Goal: Task Accomplishment & Management: Complete application form

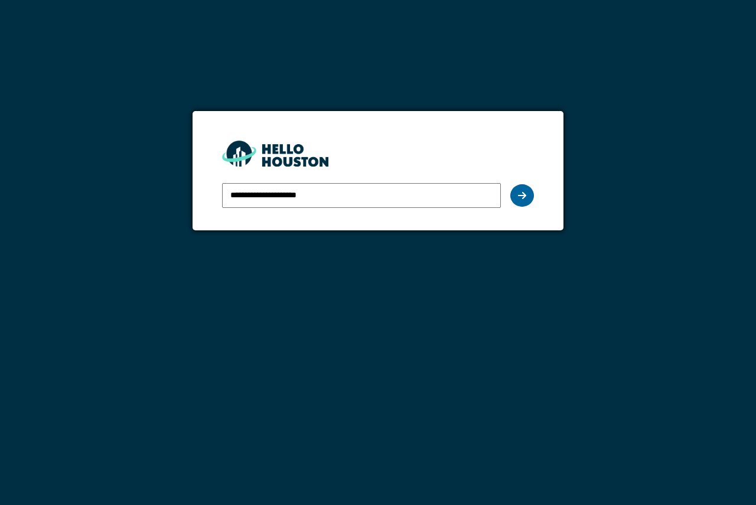
click at [528, 197] on div at bounding box center [523, 195] width 24 height 22
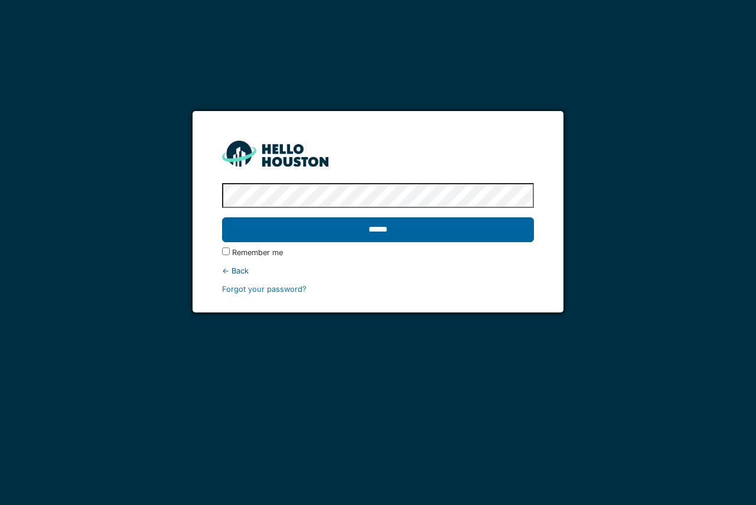
click at [450, 233] on input "******" at bounding box center [377, 229] width 311 height 25
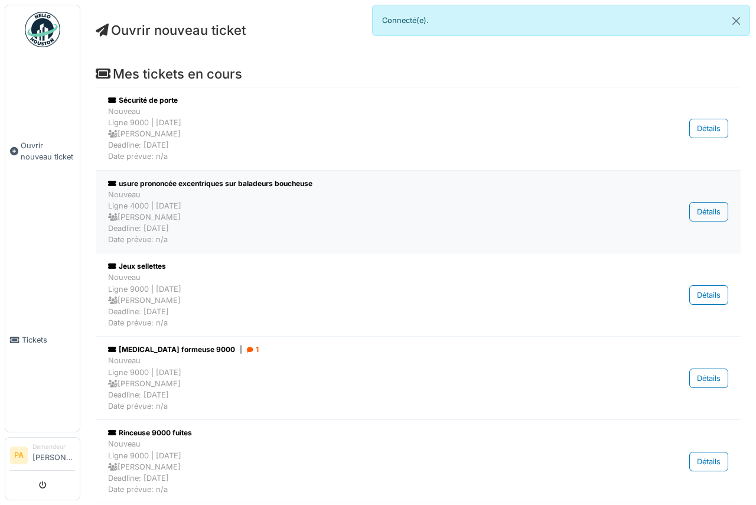
scroll to position [59, 0]
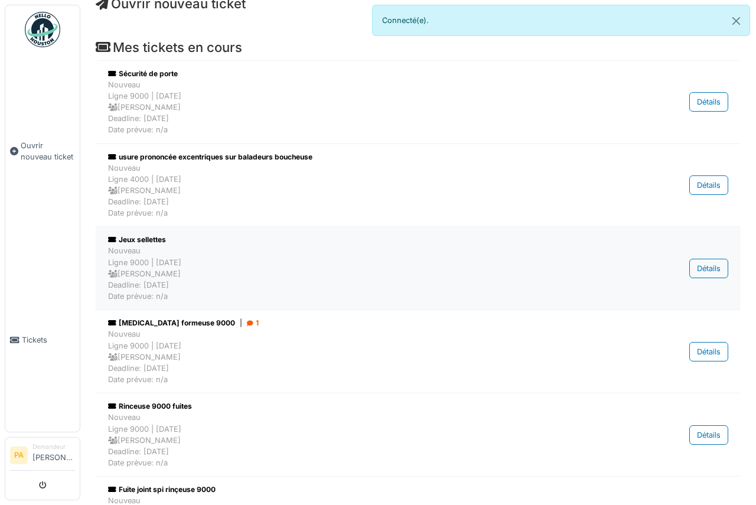
click at [158, 247] on div "Nouveau Ligne 9000 | [DATE] [PERSON_NAME] Deadline: [DATE] Date prévue: n/a" at bounding box center [364, 273] width 513 height 57
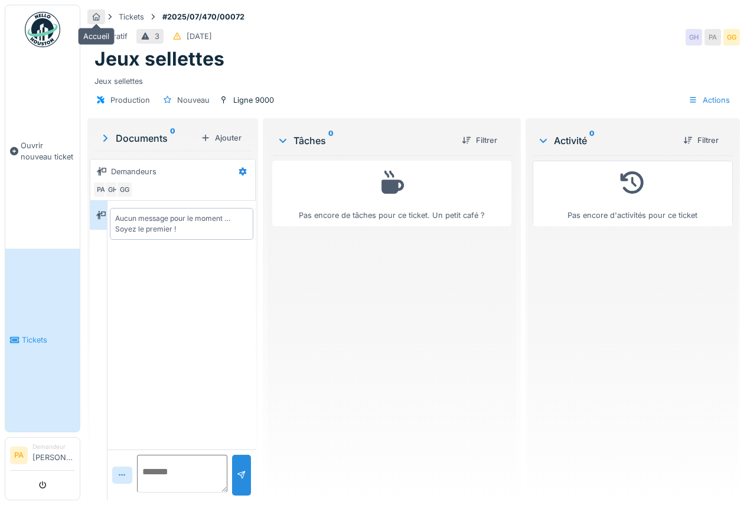
click at [102, 17] on div at bounding box center [96, 16] width 18 height 15
click at [128, 18] on div "Tickets" at bounding box center [131, 16] width 25 height 11
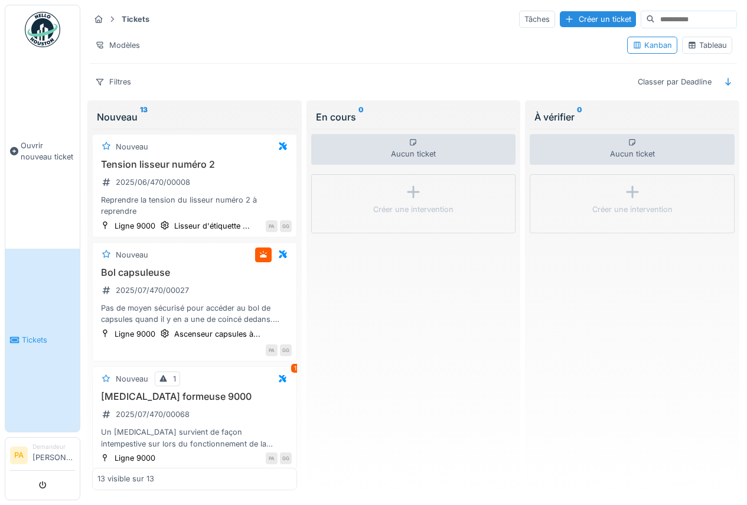
click at [688, 49] on div "Tableau" at bounding box center [708, 45] width 40 height 11
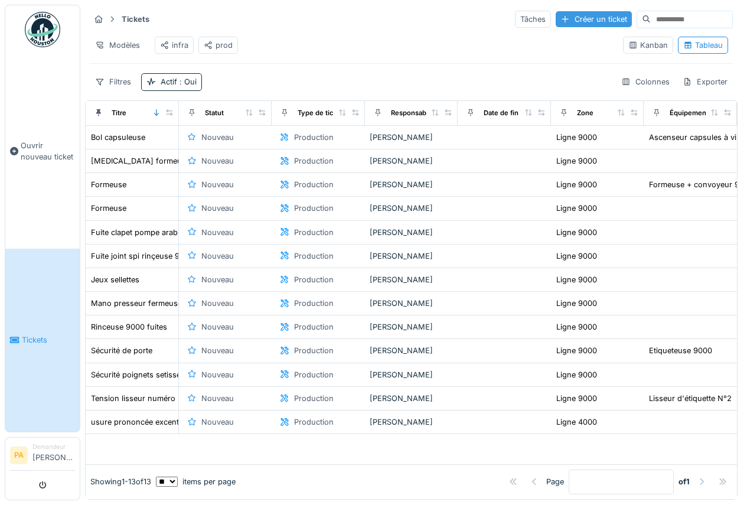
click at [556, 19] on div "Créer un ticket" at bounding box center [594, 19] width 76 height 16
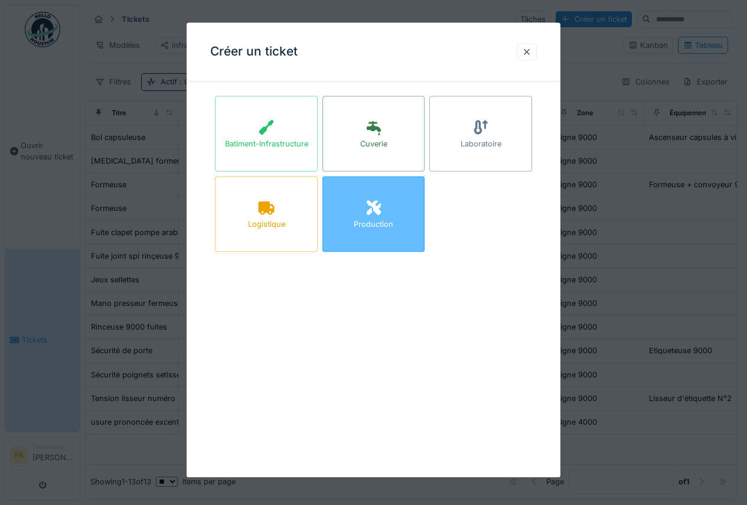
click at [396, 235] on div "Production" at bounding box center [374, 214] width 103 height 76
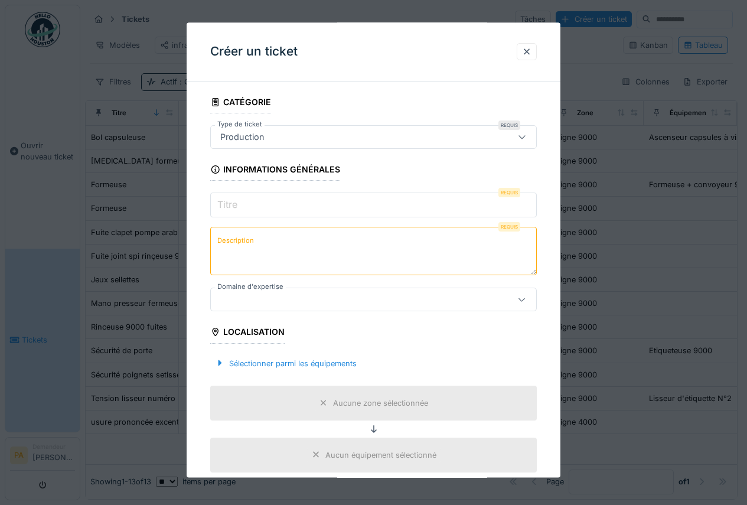
click at [305, 209] on input "Titre" at bounding box center [373, 205] width 327 height 25
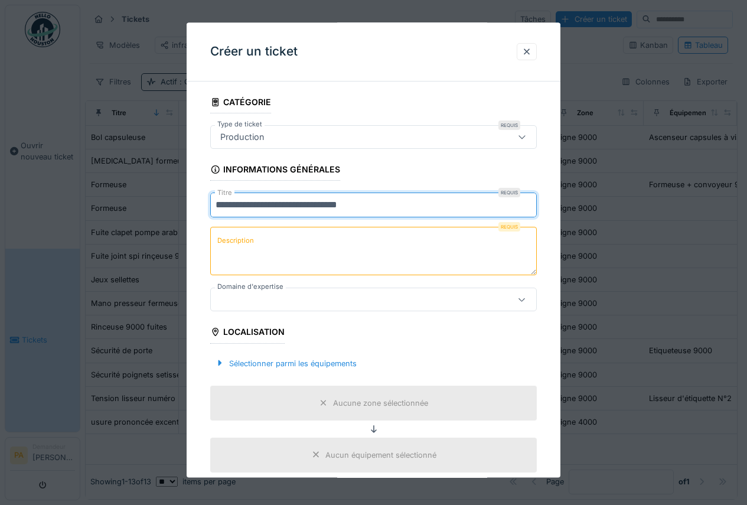
type input "**********"
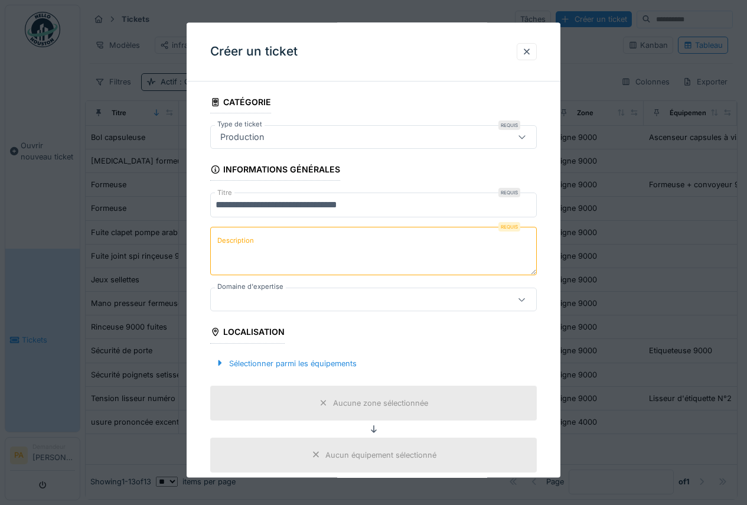
click at [277, 236] on textarea "Description" at bounding box center [373, 251] width 327 height 48
drag, startPoint x: 314, startPoint y: 257, endPoint x: 292, endPoint y: 246, distance: 24.3
click at [486, 243] on textarea "**********" at bounding box center [373, 251] width 327 height 48
type textarea "**********"
click at [337, 307] on div at bounding box center [373, 300] width 327 height 24
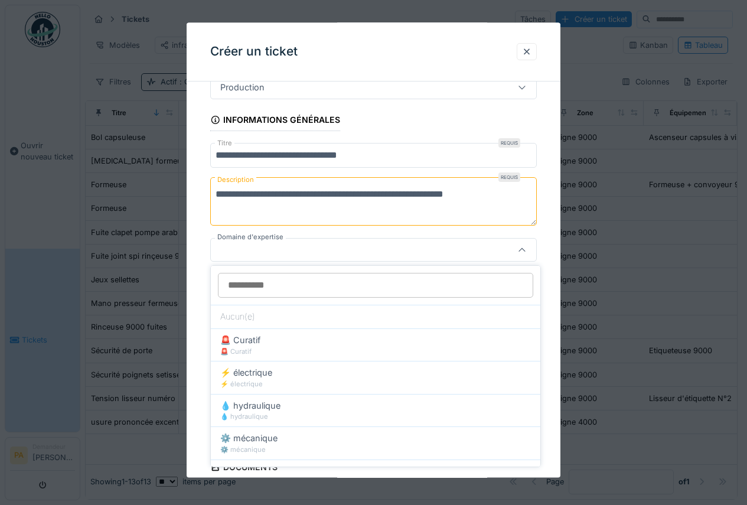
scroll to position [50, 0]
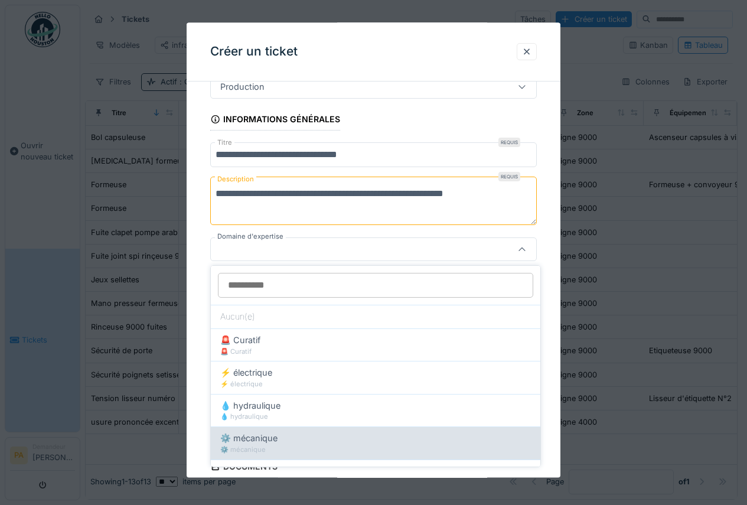
click at [278, 441] on span "⚙️ mécanique" at bounding box center [248, 438] width 57 height 13
type input "****"
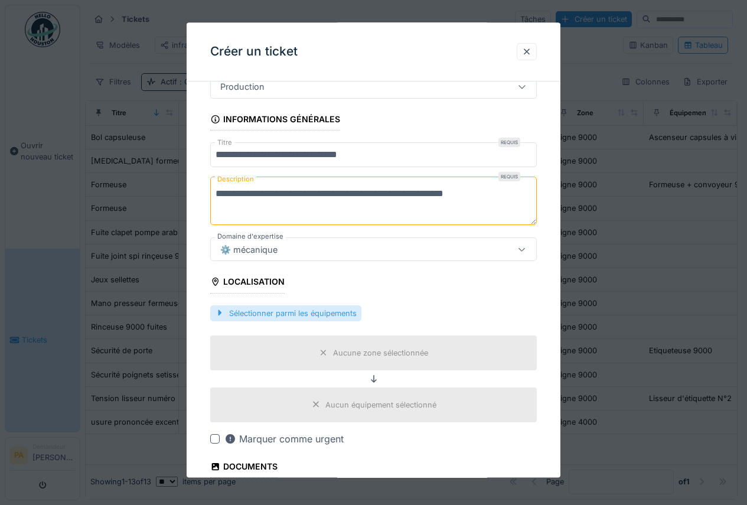
click at [247, 317] on div "Sélectionner parmi les équipements" at bounding box center [285, 313] width 151 height 16
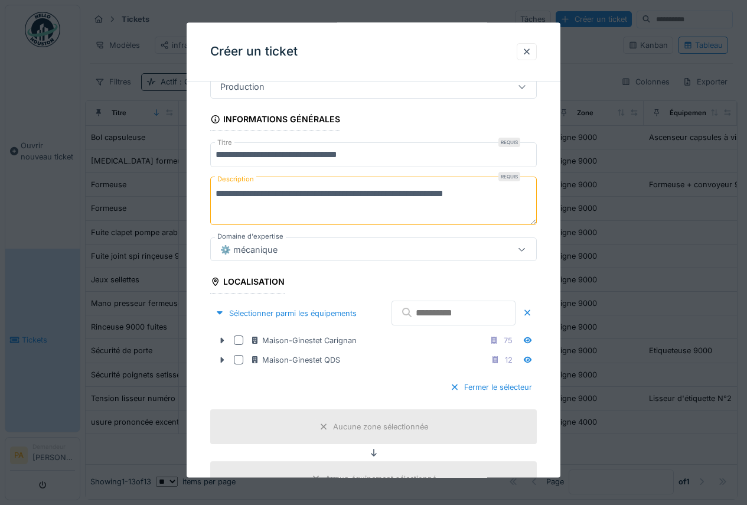
click at [458, 317] on input "text" at bounding box center [454, 313] width 124 height 25
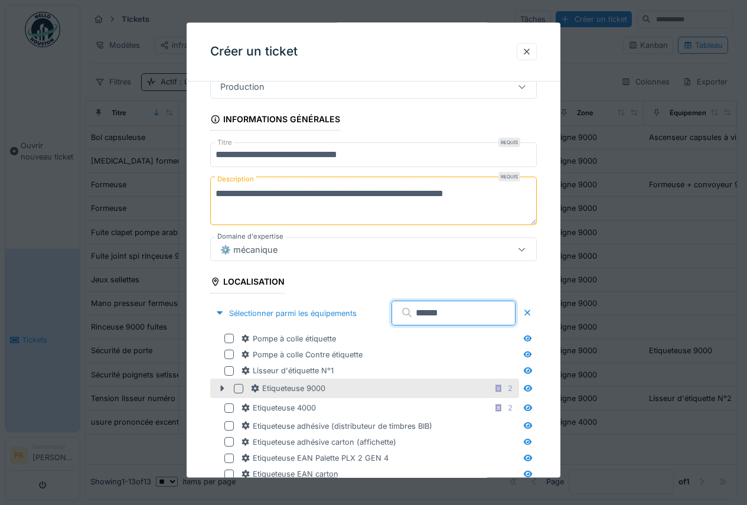
type input "******"
click at [239, 388] on div at bounding box center [238, 388] width 9 height 9
click at [219, 389] on icon at bounding box center [221, 389] width 9 height 8
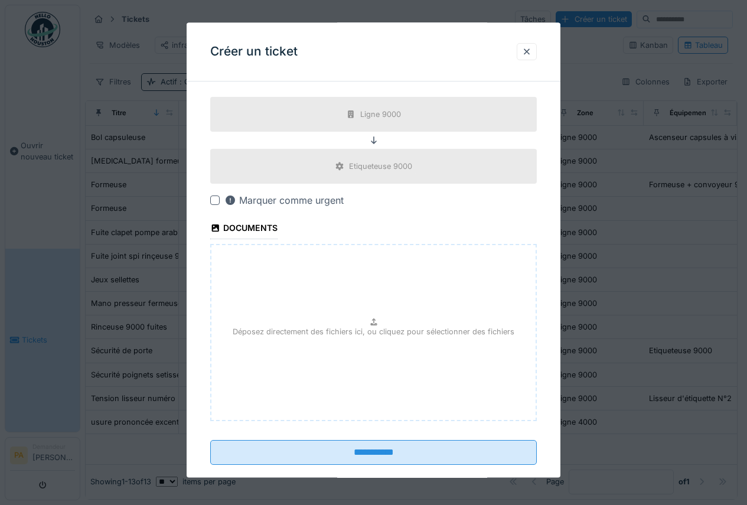
scroll to position [628, 0]
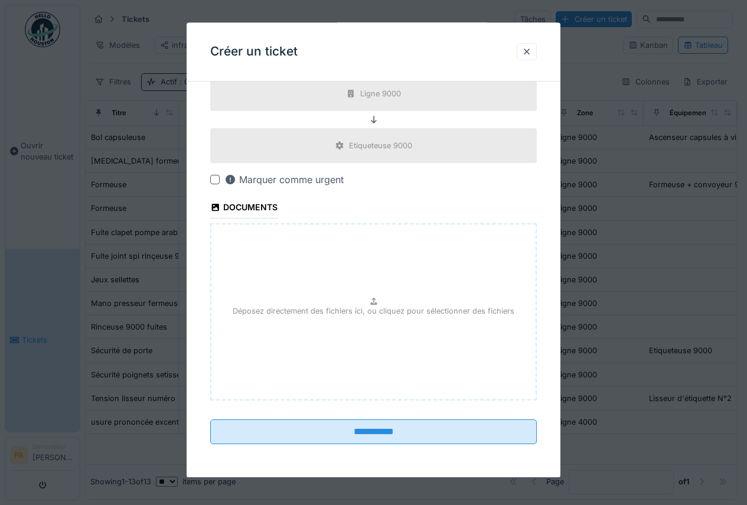
click at [217, 181] on div at bounding box center [214, 179] width 9 height 9
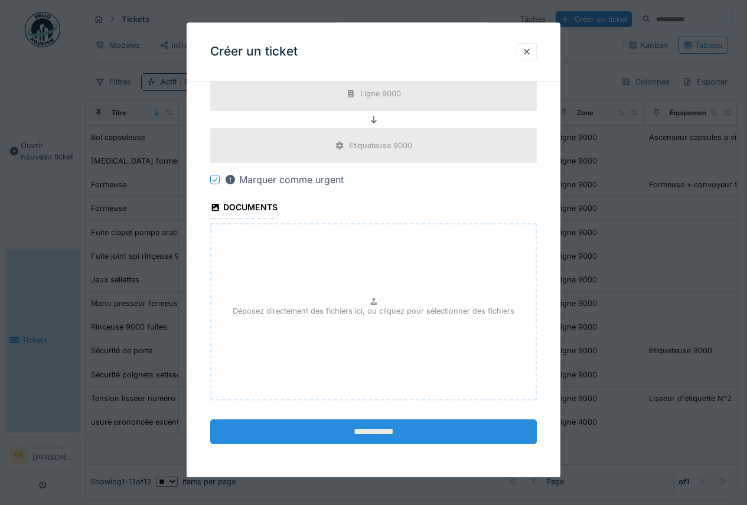
click at [396, 438] on input "**********" at bounding box center [373, 432] width 327 height 25
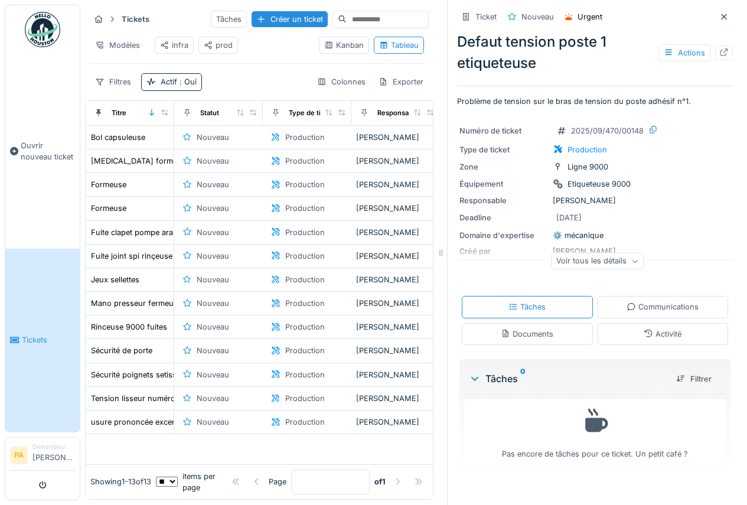
click at [30, 359] on link "Tickets" at bounding box center [42, 341] width 74 height 184
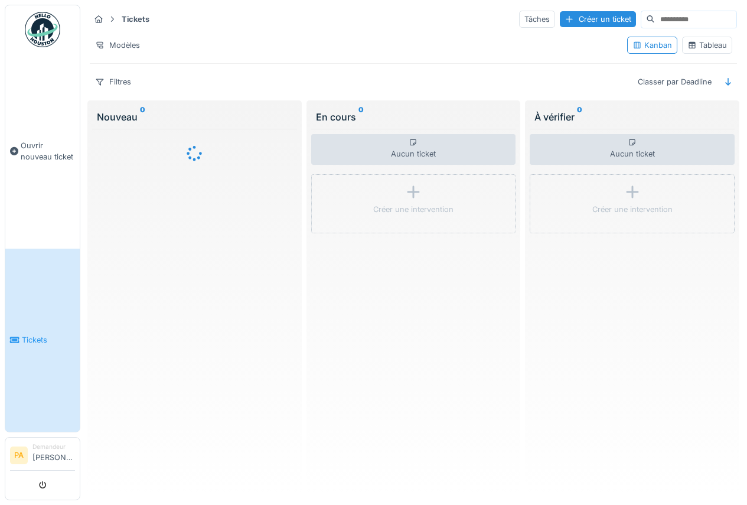
click at [686, 39] on div "Tableau" at bounding box center [707, 45] width 50 height 17
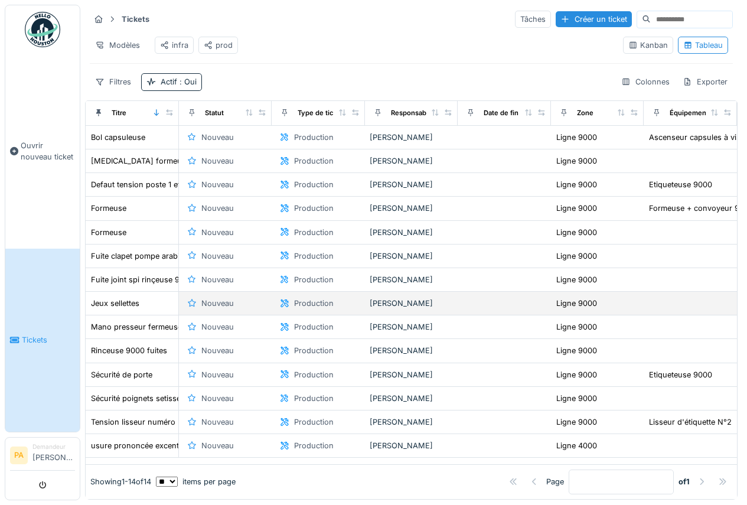
scroll to position [20, 0]
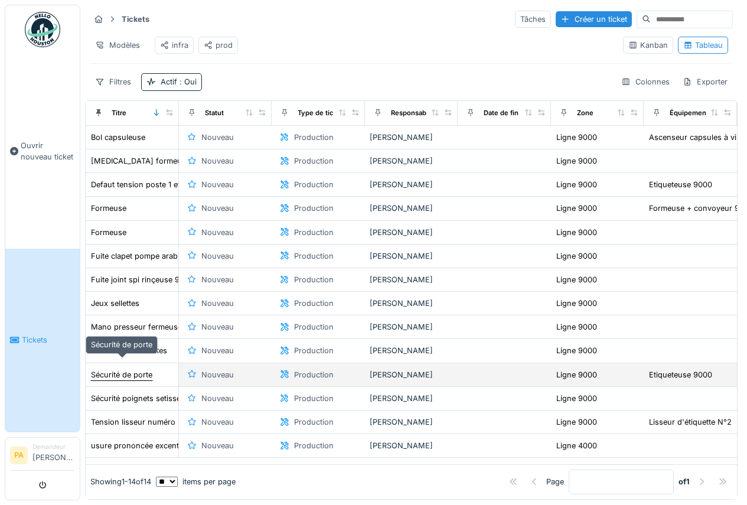
click at [142, 369] on div "Sécurité de porte" at bounding box center [121, 374] width 61 height 11
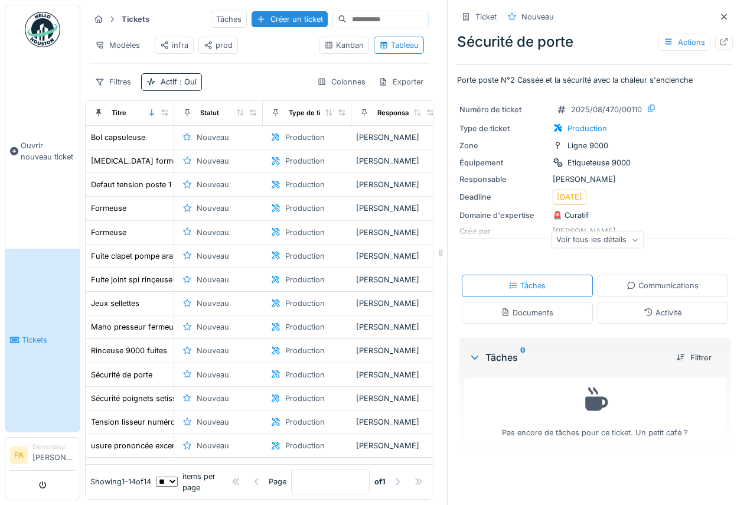
click at [591, 243] on div "Voir tous les détails" at bounding box center [597, 240] width 93 height 17
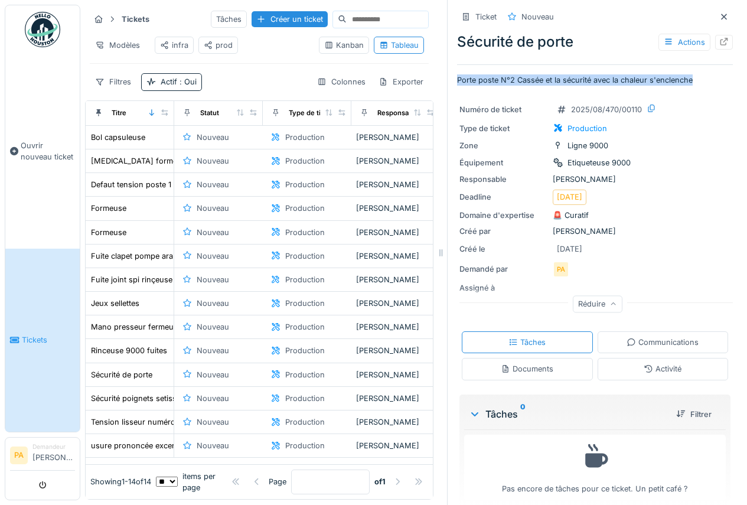
drag, startPoint x: 688, startPoint y: 82, endPoint x: 443, endPoint y: 79, distance: 244.6
click at [447, 79] on div "Ticket Nouveau Sécurité de porte Actions Porte poste N°2 Cassée et la sécurité …" at bounding box center [594, 252] width 295 height 505
click at [699, 93] on div "Ticket Nouveau Sécurité de porte Actions Porte poste N°2 Cassée et la sécurité …" at bounding box center [595, 259] width 276 height 519
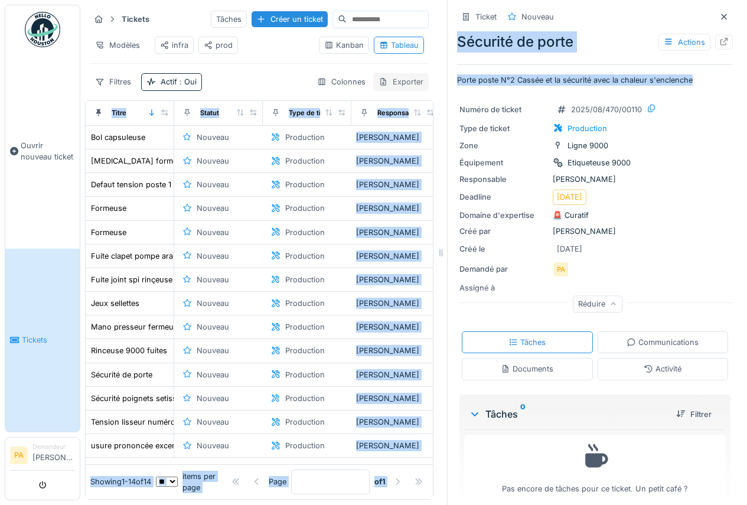
drag, startPoint x: 697, startPoint y: 86, endPoint x: 383, endPoint y: 91, distance: 313.8
click at [383, 91] on div "Tickets Tâches Créer un ticket Modèles infra prod Kanban Tableau Filtres Actif …" at bounding box center [413, 252] width 667 height 505
click at [509, 83] on p "Porte poste N°2 Cassée et la sécurité avec la chaleur s'enclenche" at bounding box center [595, 79] width 276 height 11
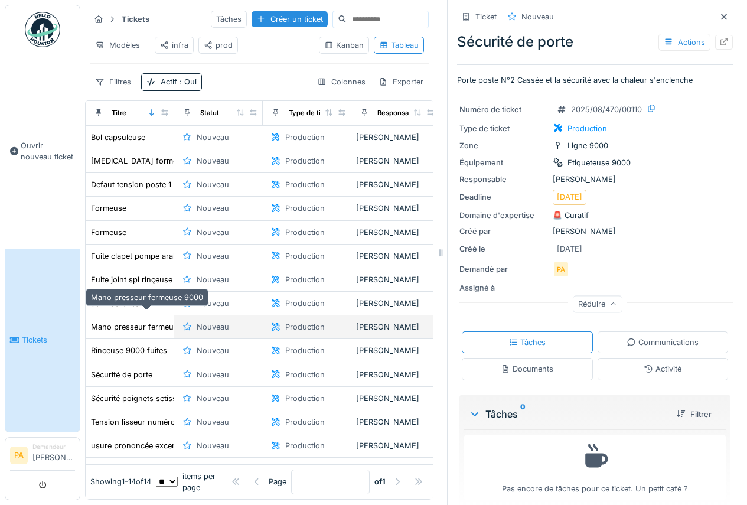
click at [145, 321] on div "Mano presseur fermeuse 9000" at bounding box center [147, 326] width 112 height 11
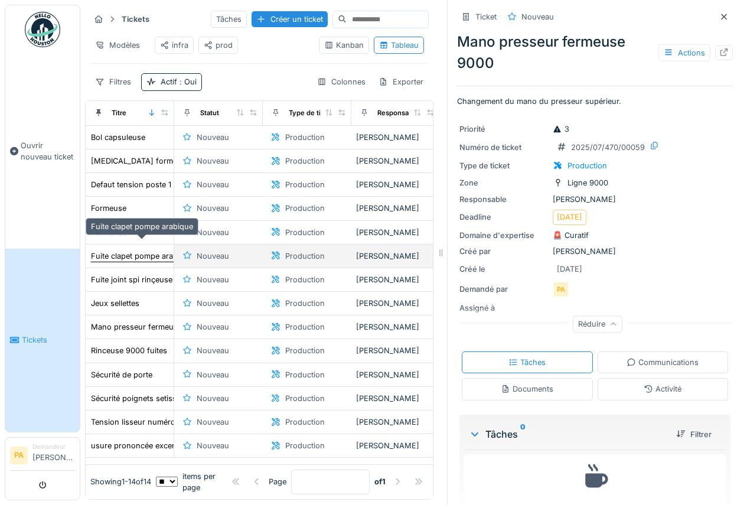
click at [122, 251] on div "Fuite clapet pompe arabique" at bounding box center [142, 256] width 102 height 11
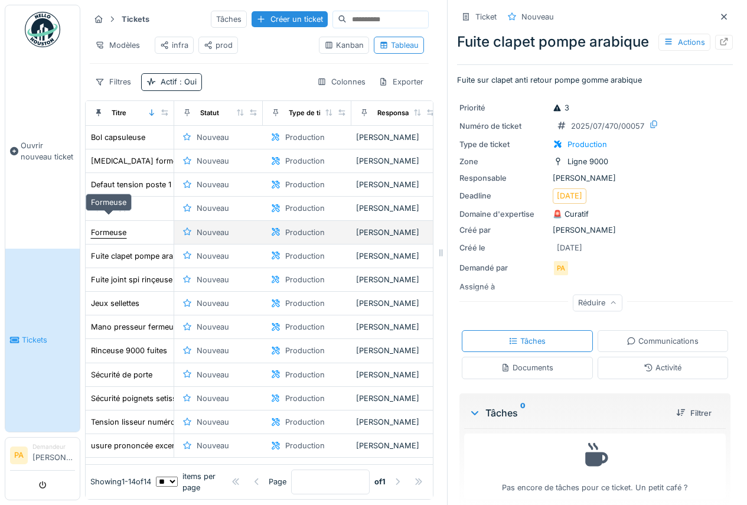
click at [122, 227] on div "Formeuse" at bounding box center [108, 232] width 35 height 11
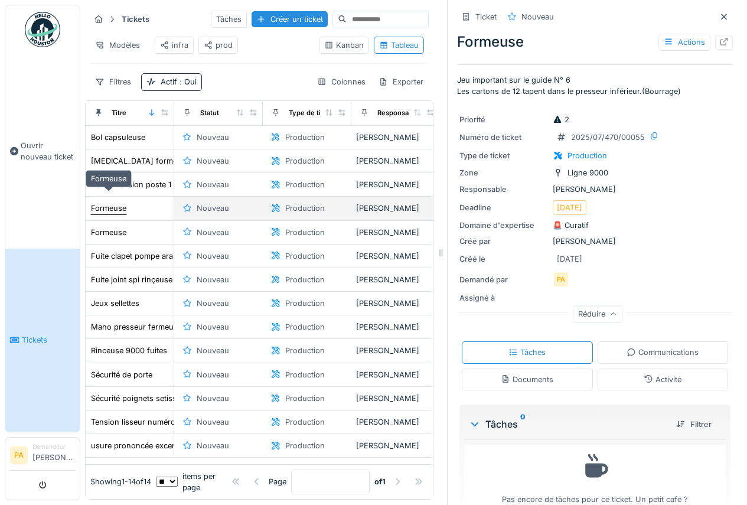
click at [126, 203] on div "Formeuse" at bounding box center [108, 208] width 35 height 11
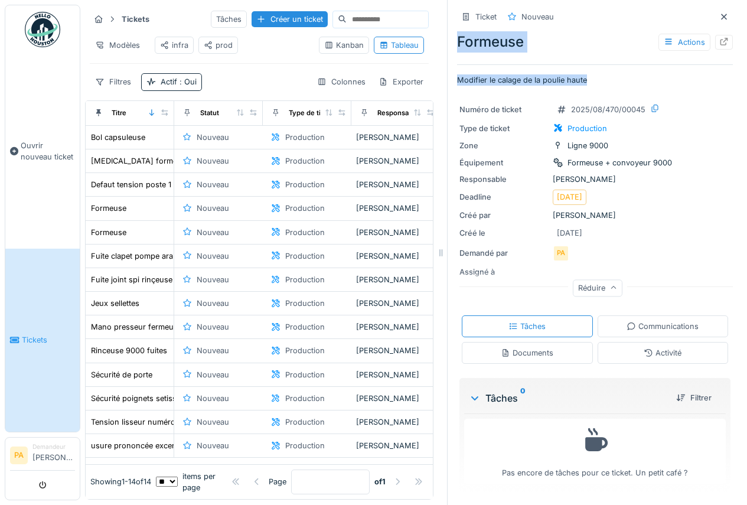
drag, startPoint x: 578, startPoint y: 81, endPoint x: 428, endPoint y: 81, distance: 149.5
click at [428, 81] on div "Tickets Tâches Créer un ticket Modèles infra prod Kanban Tableau Filtres Actif …" at bounding box center [413, 252] width 667 height 505
click at [614, 89] on div "Ticket Nouveau Formeuse Actions Modifier le calage de la poulie haute Numéro de…" at bounding box center [595, 251] width 276 height 503
drag, startPoint x: 587, startPoint y: 77, endPoint x: 445, endPoint y: 83, distance: 142.0
click at [447, 83] on div "Ticket Nouveau Formeuse Actions Modifier le calage de la poulie haute Numéro de…" at bounding box center [594, 252] width 295 height 505
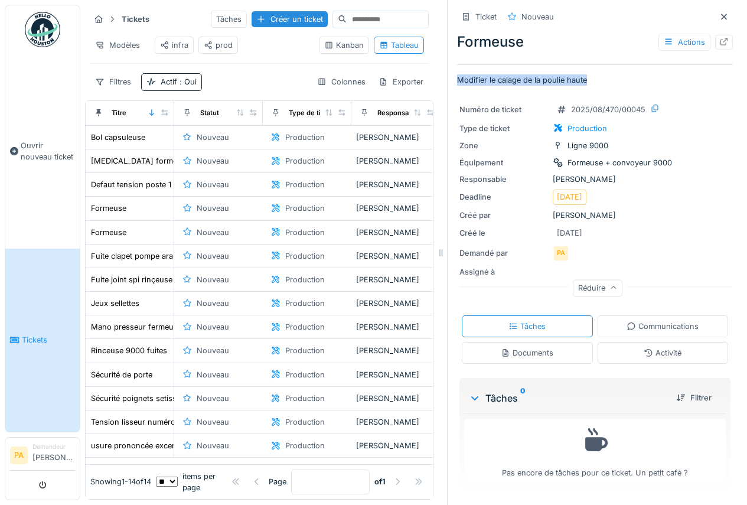
click at [599, 80] on p "Modifier le calage de la poulie haute" at bounding box center [595, 79] width 276 height 11
drag, startPoint x: 600, startPoint y: 83, endPoint x: 440, endPoint y: 83, distance: 160.1
click at [447, 83] on div "Ticket Nouveau Formeuse Actions Modifier le calage de la poulie haute Numéro de…" at bounding box center [594, 252] width 295 height 505
click at [648, 83] on p "Modifier le calage de la poulie haute" at bounding box center [595, 79] width 276 height 11
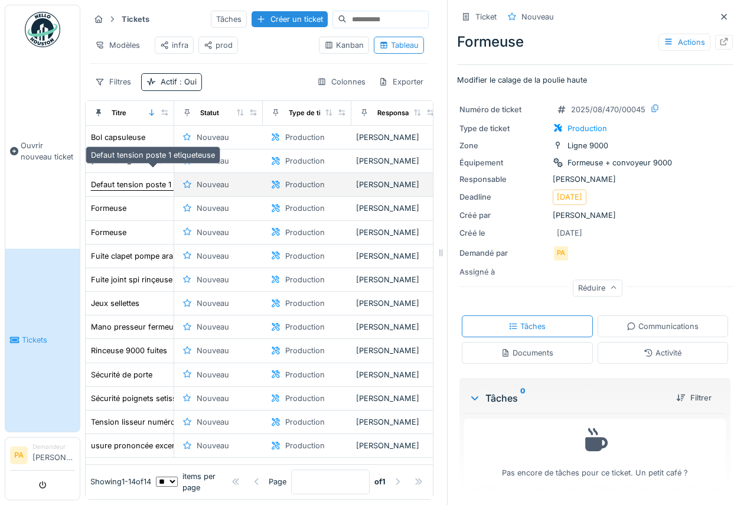
click at [125, 179] on div "Defaut tension poste 1 etiqueteuse" at bounding box center [153, 184] width 124 height 11
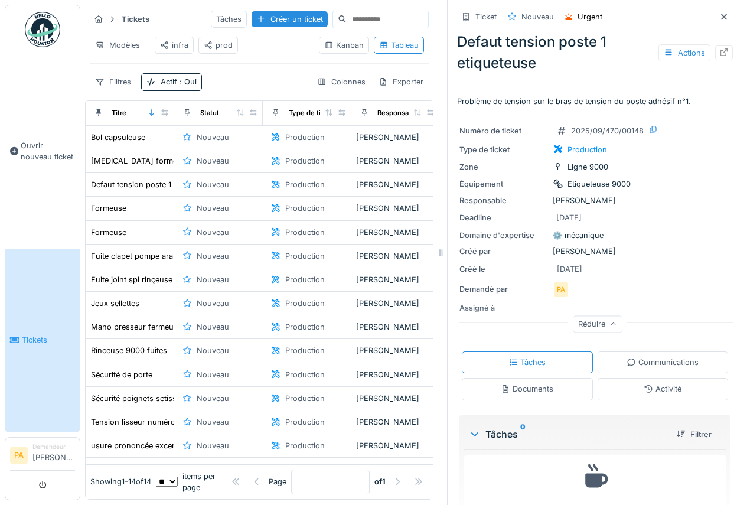
drag, startPoint x: 597, startPoint y: 263, endPoint x: 522, endPoint y: 265, distance: 75.1
click at [522, 265] on div "Créé le 09/09/2025" at bounding box center [595, 269] width 271 height 15
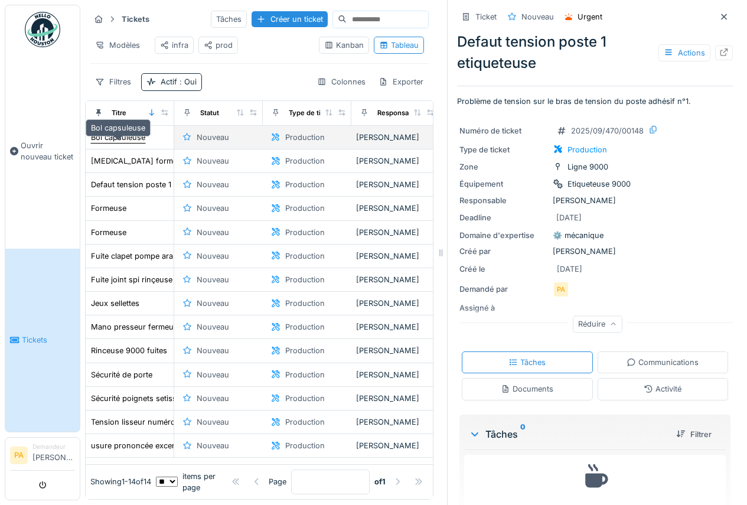
click at [116, 143] on div "Bol capsuleuse" at bounding box center [118, 137] width 54 height 11
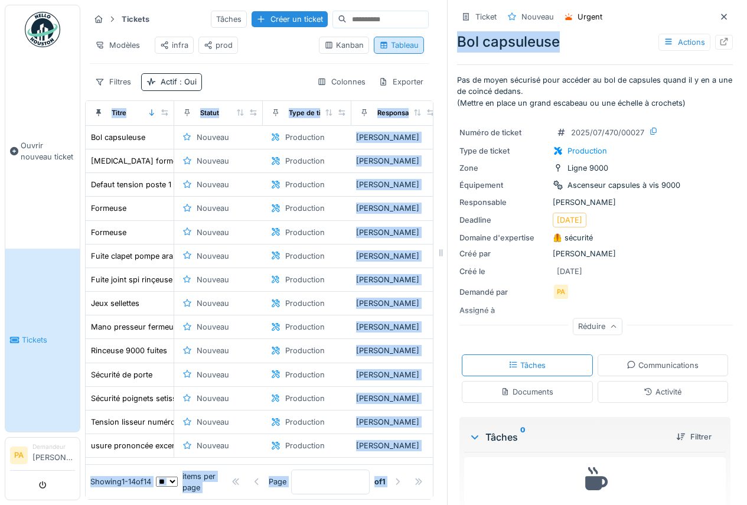
drag, startPoint x: 594, startPoint y: 50, endPoint x: 376, endPoint y: 49, distance: 218.0
click at [376, 49] on div "Tickets Tâches Créer un ticket Modèles infra prod Kanban Tableau Filtres Actif …" at bounding box center [413, 252] width 667 height 505
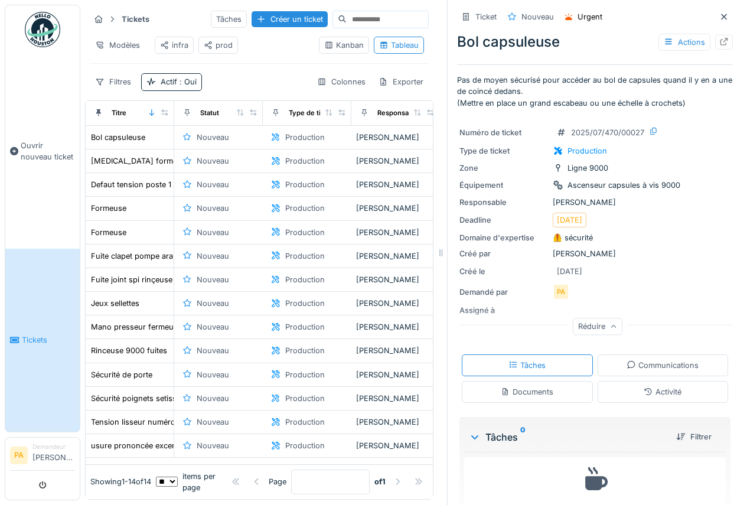
click at [570, 70] on div "Ticket Nouveau Urgent Bol capsuleuse Actions Pas de moyen sécurisé pour accéder…" at bounding box center [595, 271] width 276 height 542
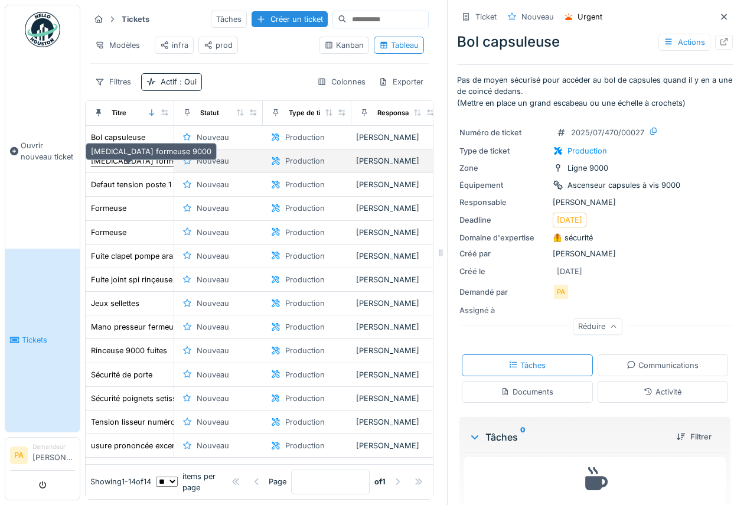
click at [133, 167] on div "[MEDICAL_DATA] formeuse 9000" at bounding box center [151, 160] width 121 height 11
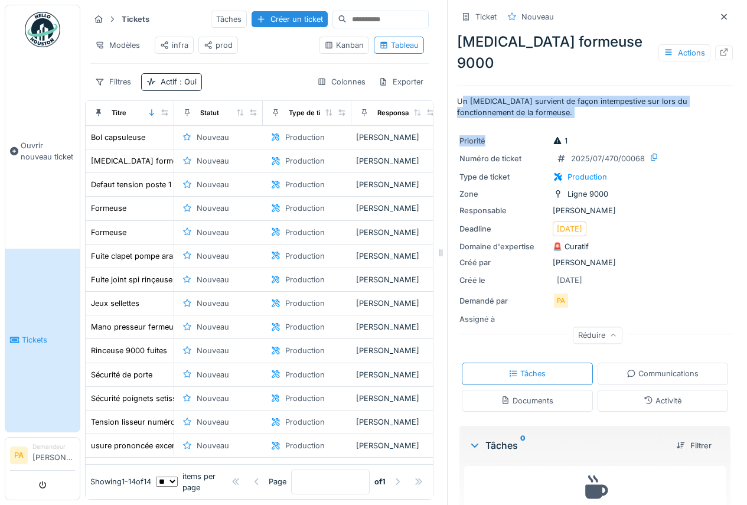
drag, startPoint x: 511, startPoint y: 98, endPoint x: 453, endPoint y: 79, distance: 60.5
click at [457, 79] on div "Ticket Nouveau Bruit formeuse 9000 Actions Un bruit survient de façon intempest…" at bounding box center [595, 275] width 276 height 551
click at [485, 96] on p "Un [MEDICAL_DATA] survient de façon intempestive sur lors du fonctionnement de …" at bounding box center [595, 107] width 276 height 22
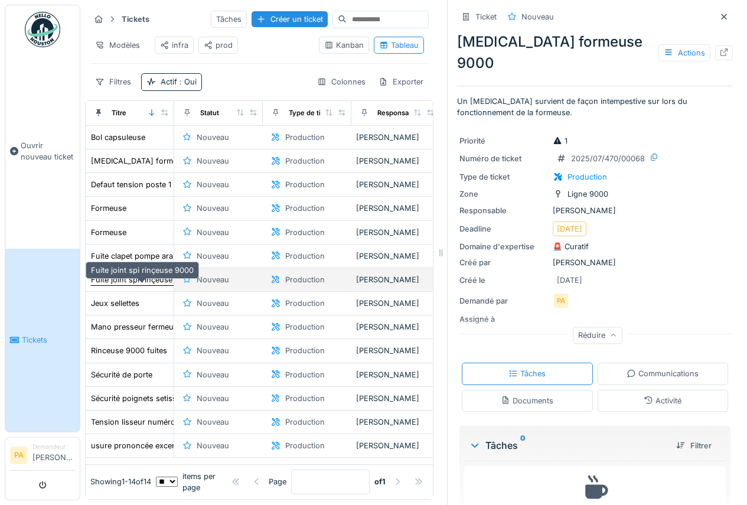
click at [135, 280] on div "Fuite joint spi rinçeuse 9000" at bounding box center [142, 279] width 103 height 11
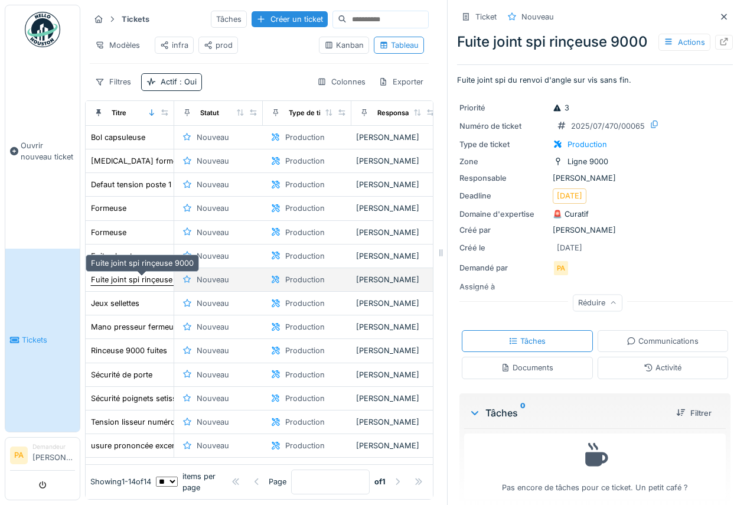
scroll to position [30, 0]
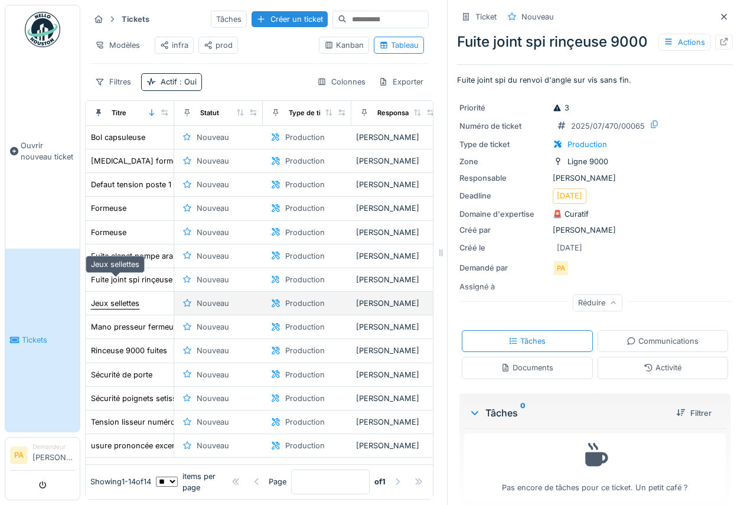
click at [126, 298] on div "Jeux sellettes" at bounding box center [115, 303] width 48 height 11
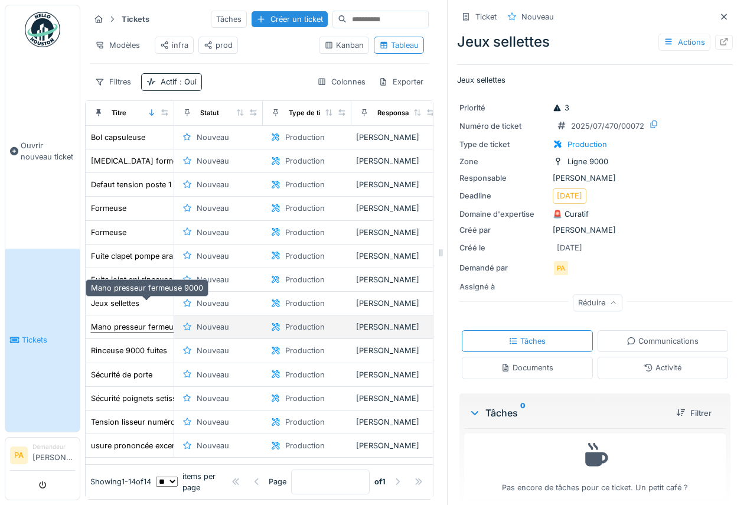
click at [140, 321] on div "Mano presseur fermeuse 9000" at bounding box center [147, 326] width 112 height 11
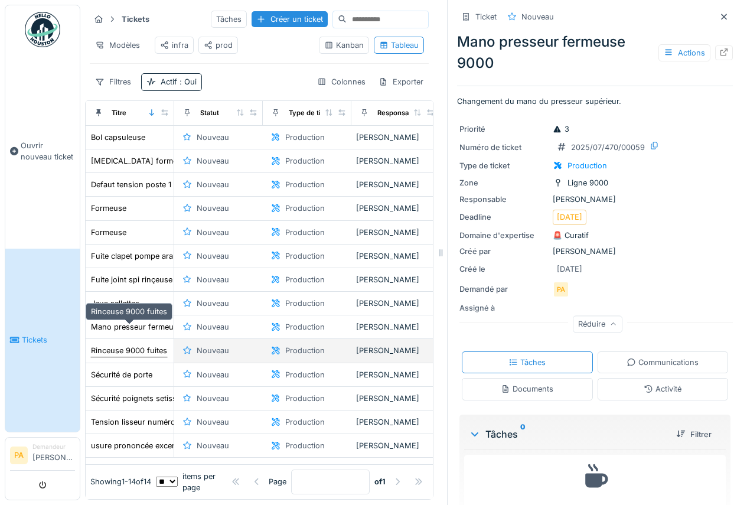
click at [142, 345] on div "Rinceuse 9000 fuites" at bounding box center [129, 350] width 76 height 11
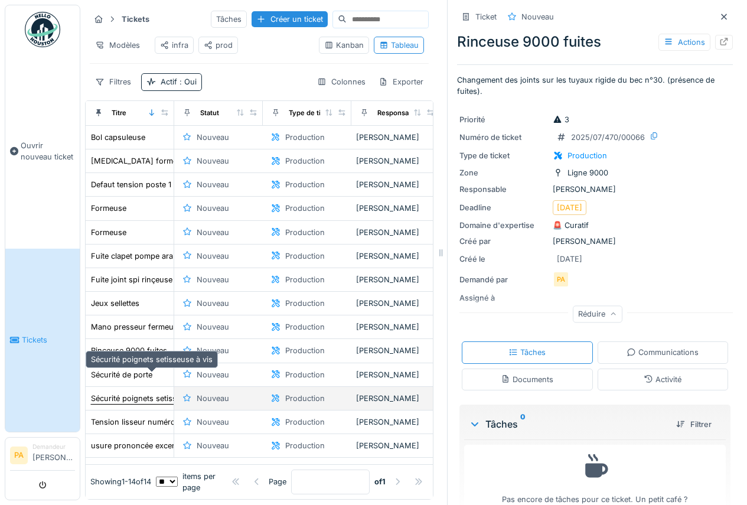
click at [136, 393] on div "Sécurité poignets setisseuse à vis" at bounding box center [152, 398] width 122 height 11
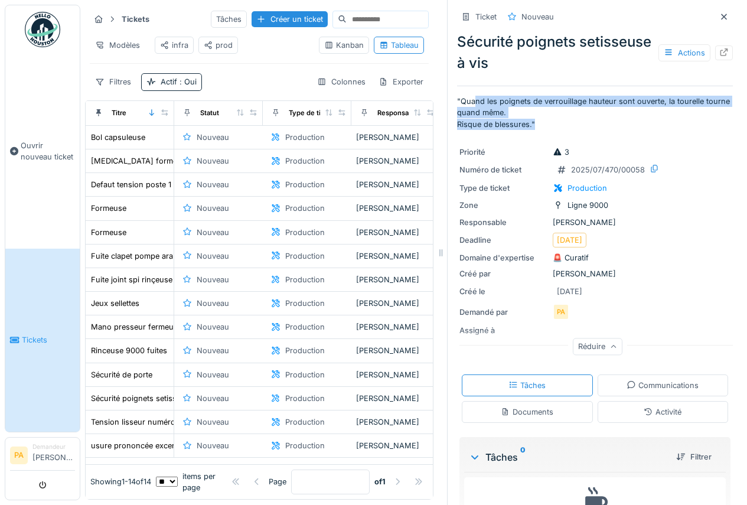
drag, startPoint x: 534, startPoint y: 115, endPoint x: 449, endPoint y: 81, distance: 91.2
click at [460, 83] on div "Ticket Nouveau Sécurité poignets setisseuse à vis Actions "Quand les poignets d…" at bounding box center [595, 281] width 276 height 562
click at [552, 104] on p ""Quand les poignets de verrouillage hauteur sont ouverte, la tourelle tourne qu…" at bounding box center [595, 113] width 276 height 34
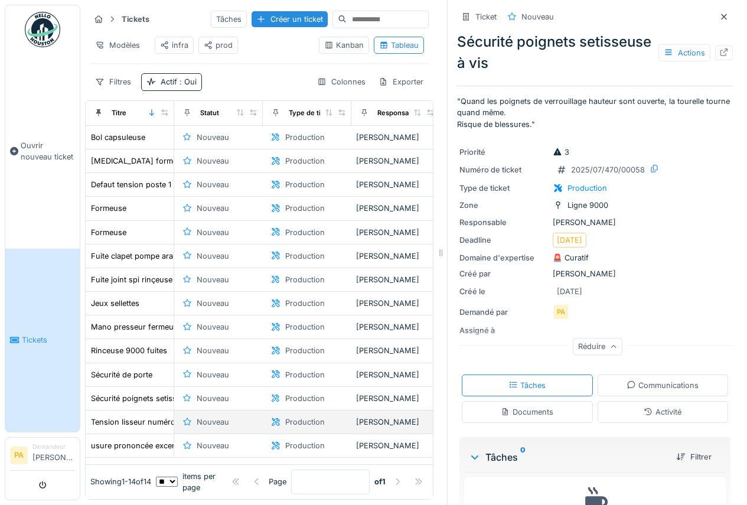
click at [151, 411] on td "Tension lisseur numéro 2" at bounding box center [130, 423] width 89 height 24
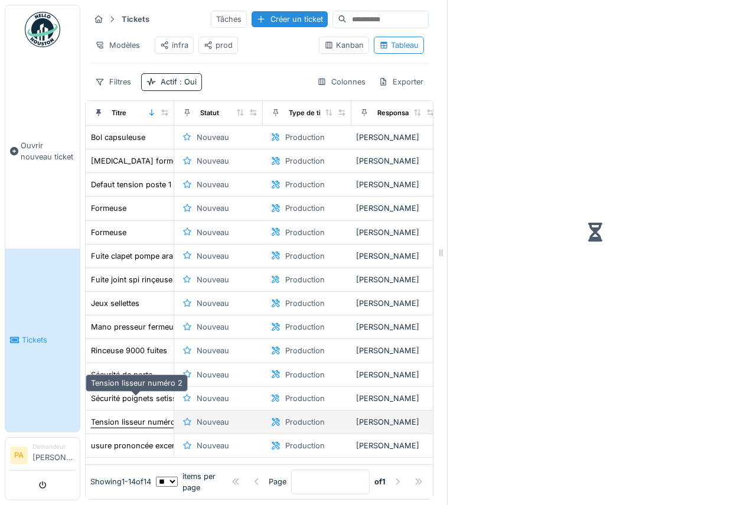
click at [152, 417] on div "Tension lisseur numéro 2" at bounding box center [137, 422] width 92 height 11
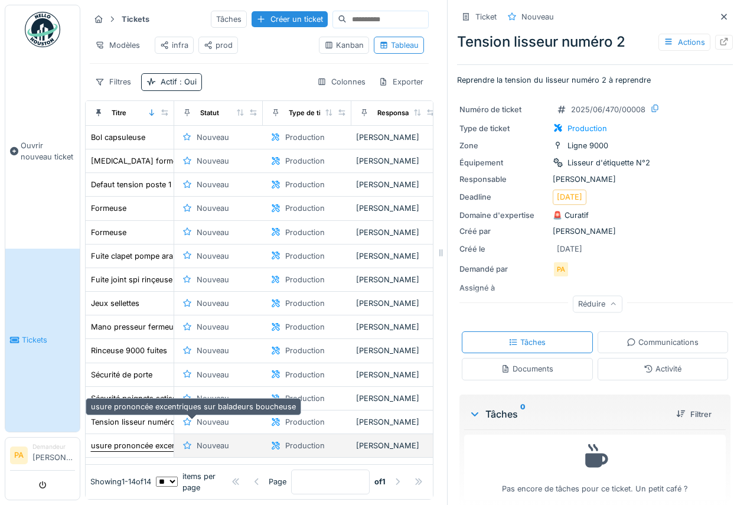
click at [149, 440] on div "usure prononcée excentriques sur baladeurs boucheuse" at bounding box center [193, 445] width 205 height 11
